Goal: Task Accomplishment & Management: Manage account settings

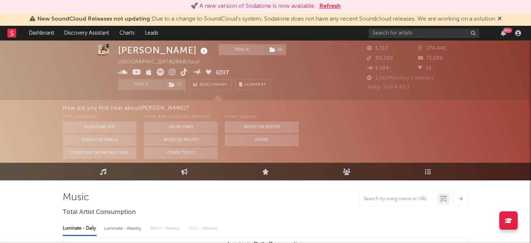
select select "1w"
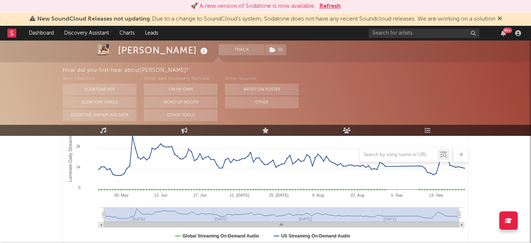
scroll to position [106, 0]
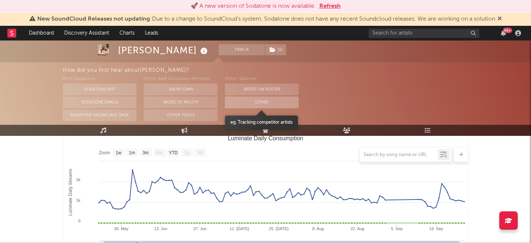
click at [273, 102] on button "Other" at bounding box center [262, 103] width 74 height 12
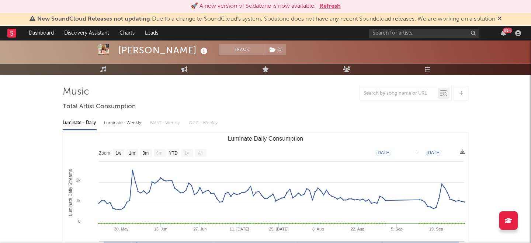
scroll to position [0, 0]
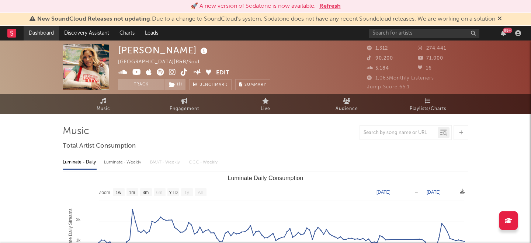
click at [48, 32] on link "Dashboard" at bounding box center [41, 33] width 35 height 15
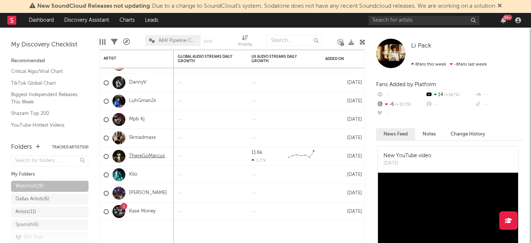
click at [155, 155] on link "ThereGoMarcus" at bounding box center [147, 156] width 36 height 6
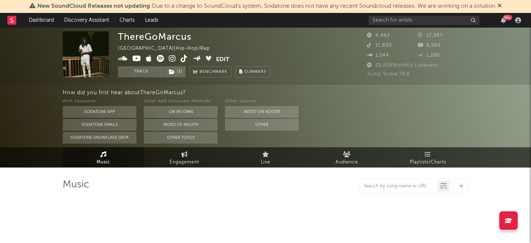
select select "6m"
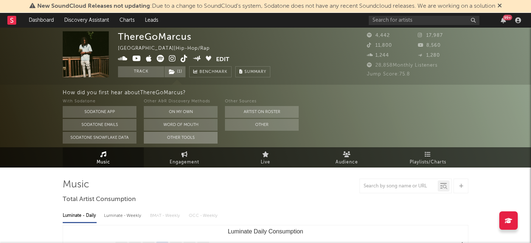
click at [202, 137] on button "Other Tools" at bounding box center [181, 138] width 74 height 12
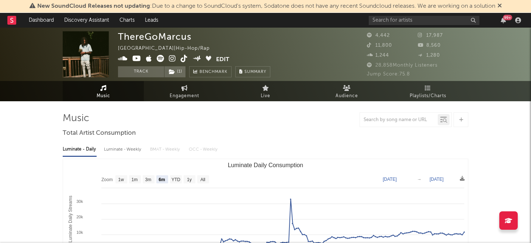
click at [163, 58] on icon at bounding box center [160, 58] width 7 height 7
click at [183, 66] on span "( 1 )" at bounding box center [175, 71] width 22 height 11
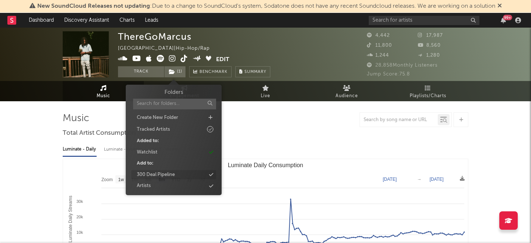
click at [186, 155] on div "Watchlist" at bounding box center [173, 153] width 85 height 10
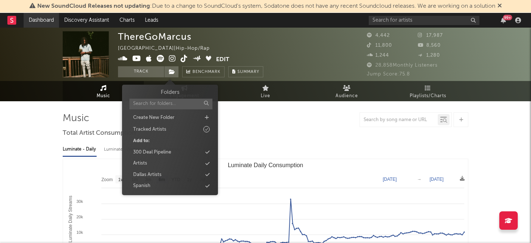
click at [28, 18] on link "Dashboard" at bounding box center [41, 20] width 35 height 15
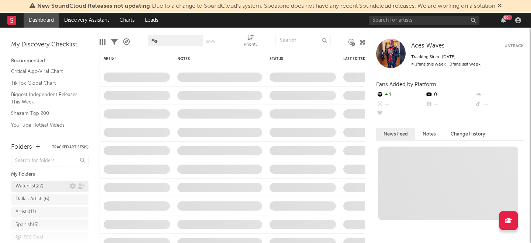
click at [37, 185] on div "Watchlist ( 27 )" at bounding box center [49, 186] width 77 height 11
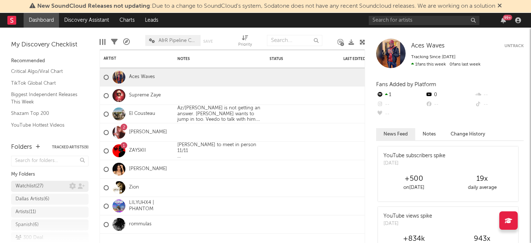
click at [37, 185] on div "Watchlist ( 27 )" at bounding box center [29, 186] width 28 height 9
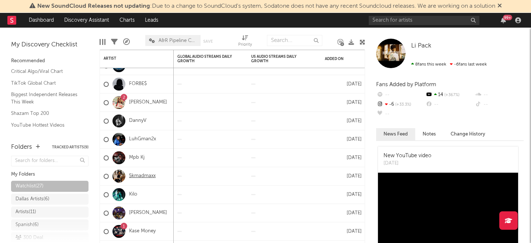
click at [143, 176] on link "5kmadmaxx" at bounding box center [142, 176] width 27 height 6
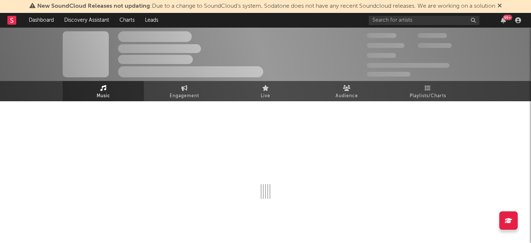
select select "1w"
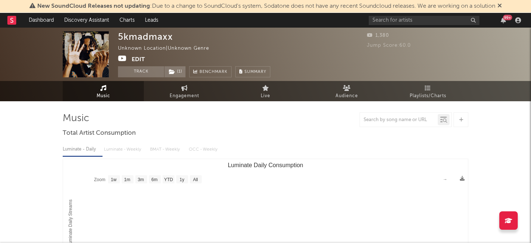
click at [124, 59] on icon at bounding box center [122, 58] width 9 height 7
click at [136, 57] on button "Edit" at bounding box center [138, 59] width 13 height 9
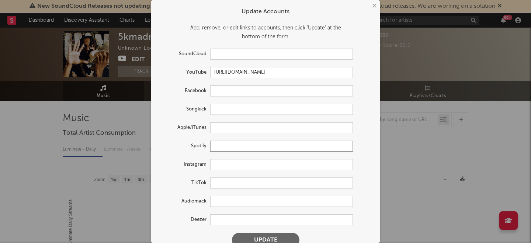
click at [221, 148] on input "text" at bounding box center [281, 146] width 143 height 11
paste input "[URL][DOMAIN_NAME]"
type input "[URL][DOMAIN_NAME]"
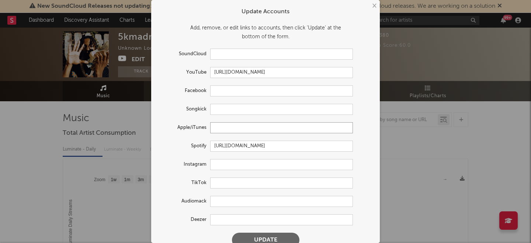
click at [231, 132] on input "text" at bounding box center [281, 127] width 143 height 11
paste input "[URL][DOMAIN_NAME]"
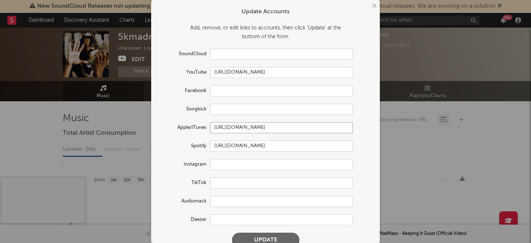
type input "[URL][DOMAIN_NAME]"
click at [259, 235] on button "Update" at bounding box center [265, 240] width 67 height 15
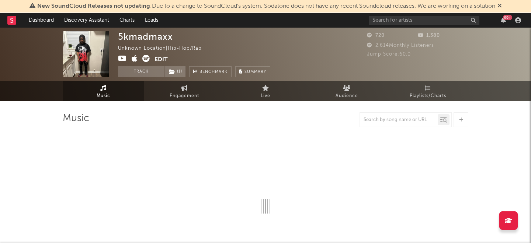
select select "1w"
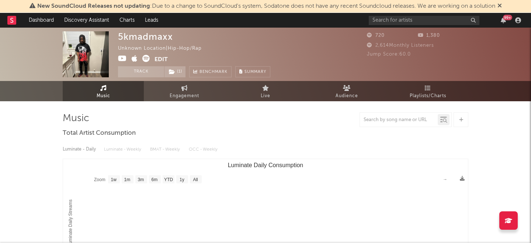
click at [161, 57] on button "Edit" at bounding box center [160, 59] width 13 height 9
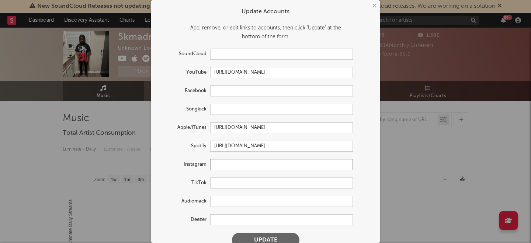
click at [254, 160] on input "text" at bounding box center [281, 164] width 143 height 11
type input "x"
paste input "[URL][DOMAIN_NAME]"
type input "[URL][DOMAIN_NAME]"
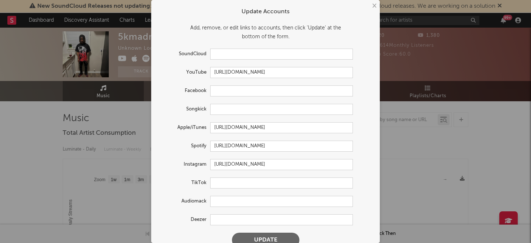
click at [260, 236] on button "Update" at bounding box center [265, 240] width 67 height 15
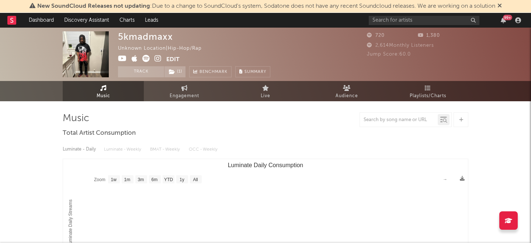
select select "1w"
